Goal: Check status: Check status

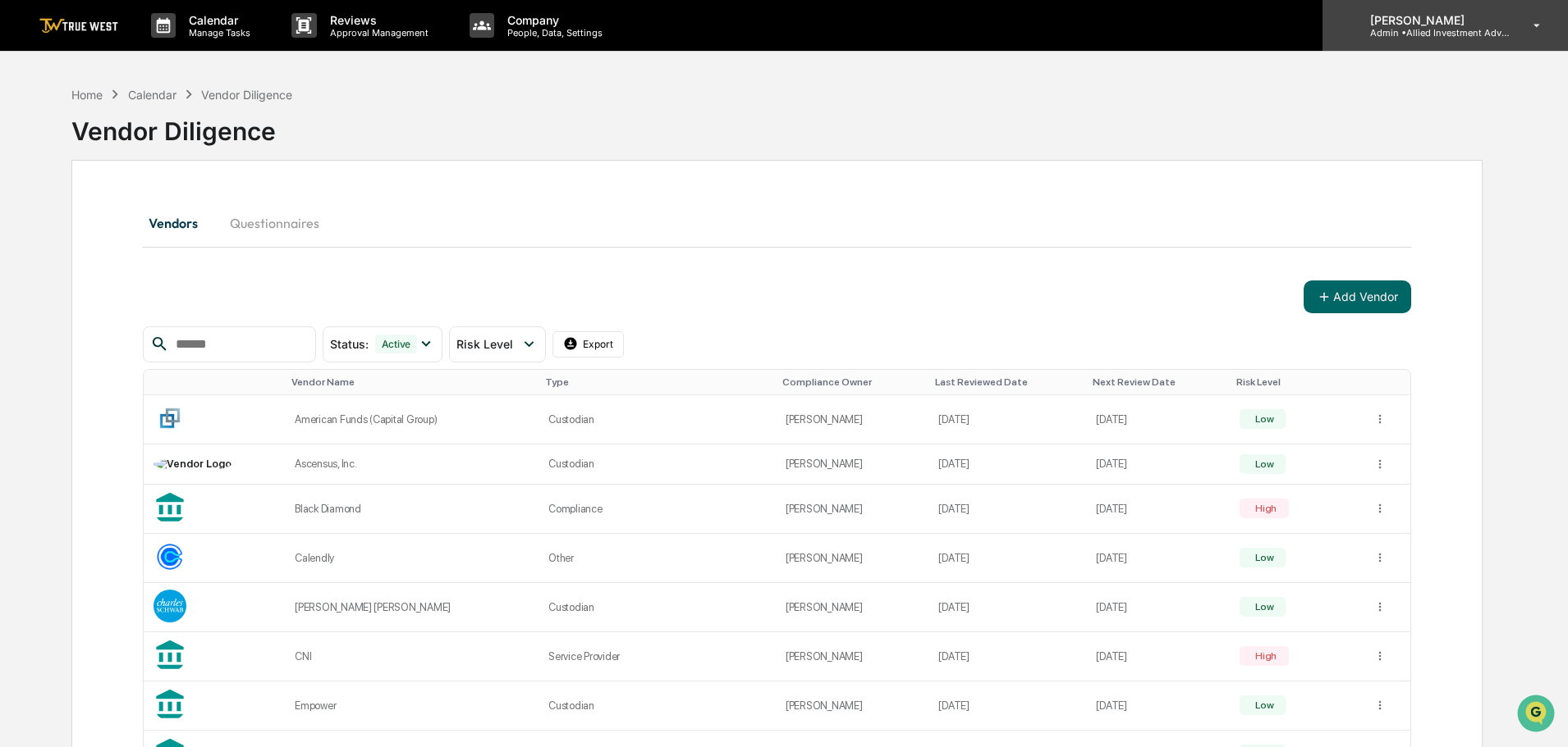
click at [1417, 26] on p "[PERSON_NAME]" at bounding box center [1433, 19] width 152 height 14
drag, startPoint x: 534, startPoint y: 118, endPoint x: 157, endPoint y: 109, distance: 377.1
click at [82, 96] on div "Home" at bounding box center [87, 95] width 31 height 14
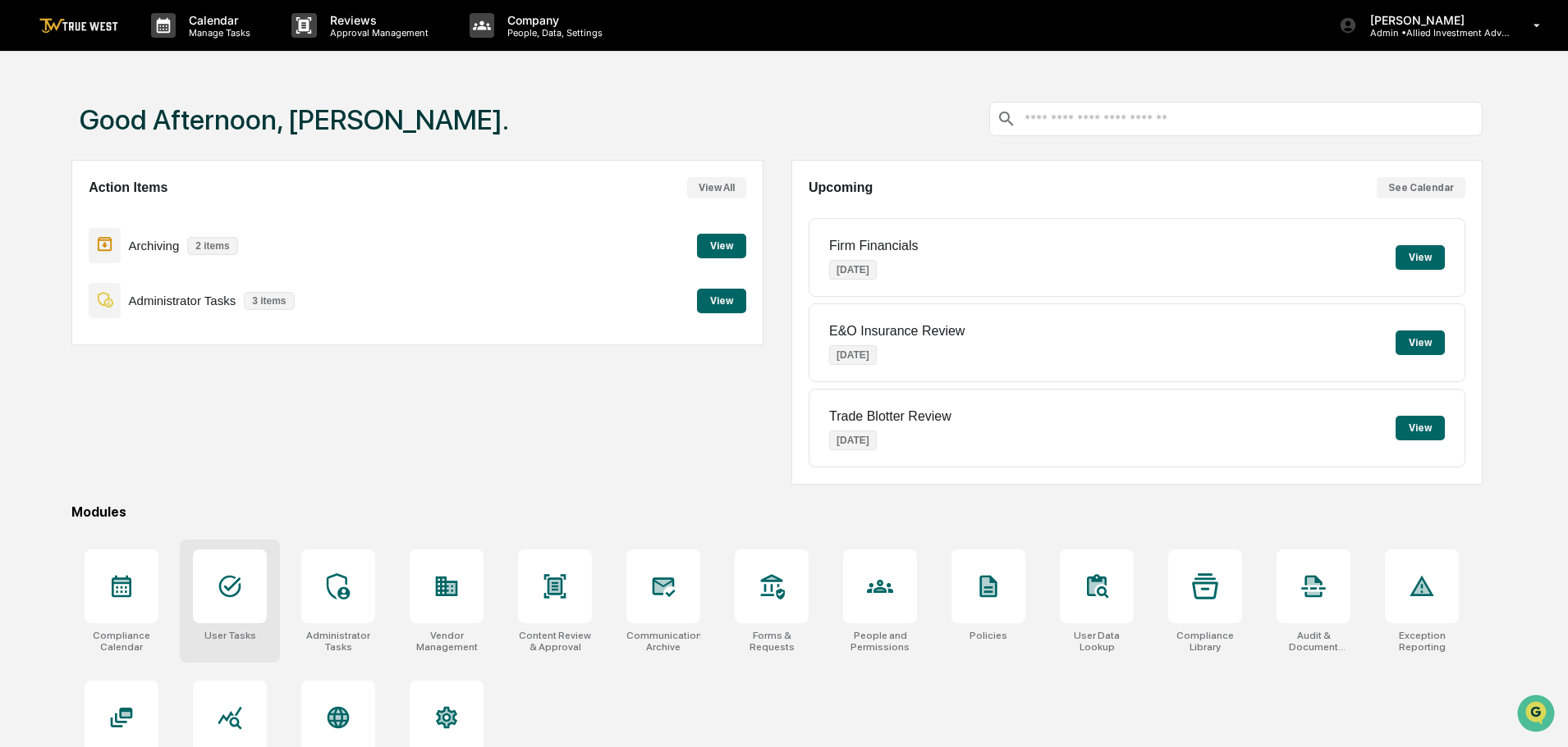
click at [235, 589] on icon at bounding box center [230, 586] width 27 height 27
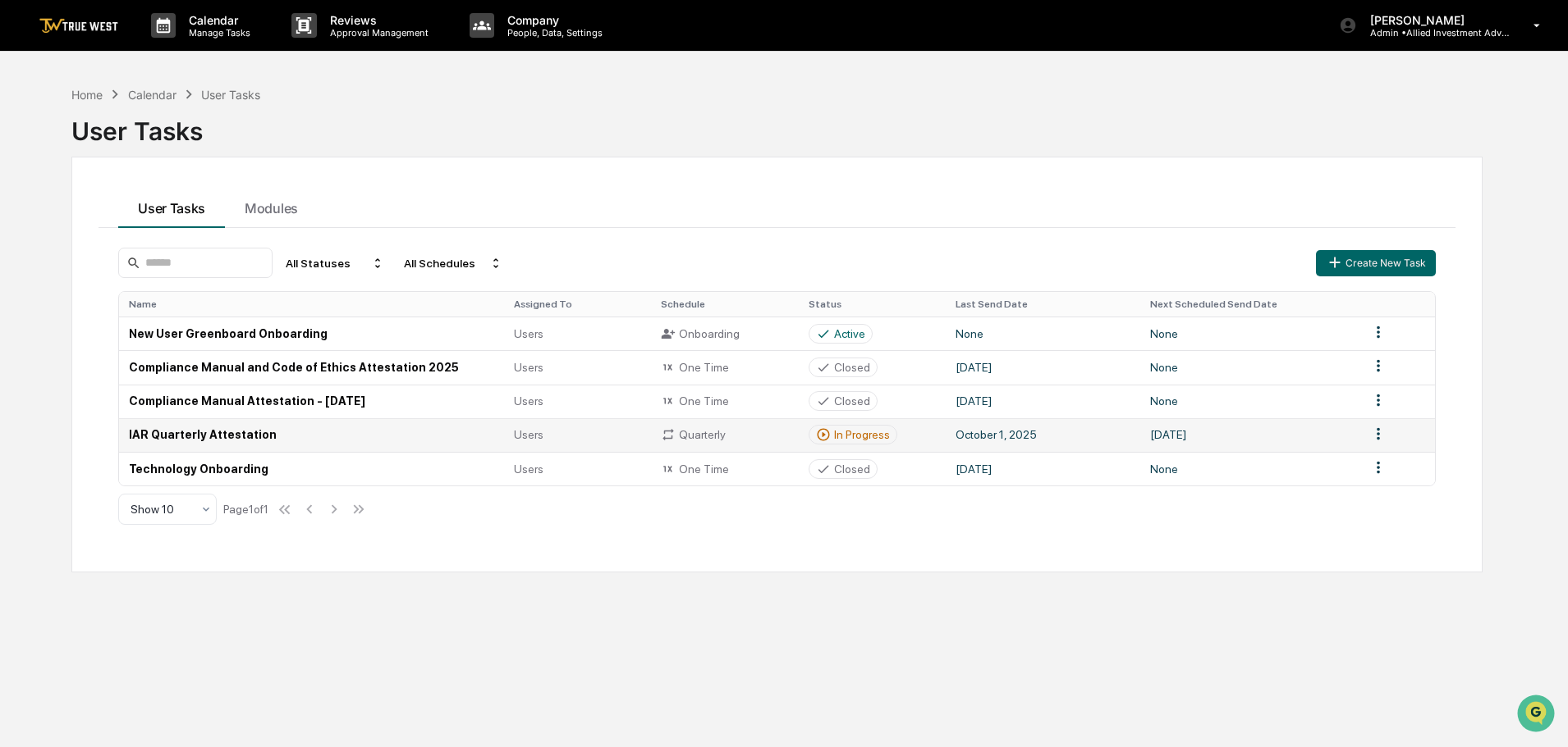
click at [977, 431] on td "October 1, 2025" at bounding box center [1043, 435] width 195 height 34
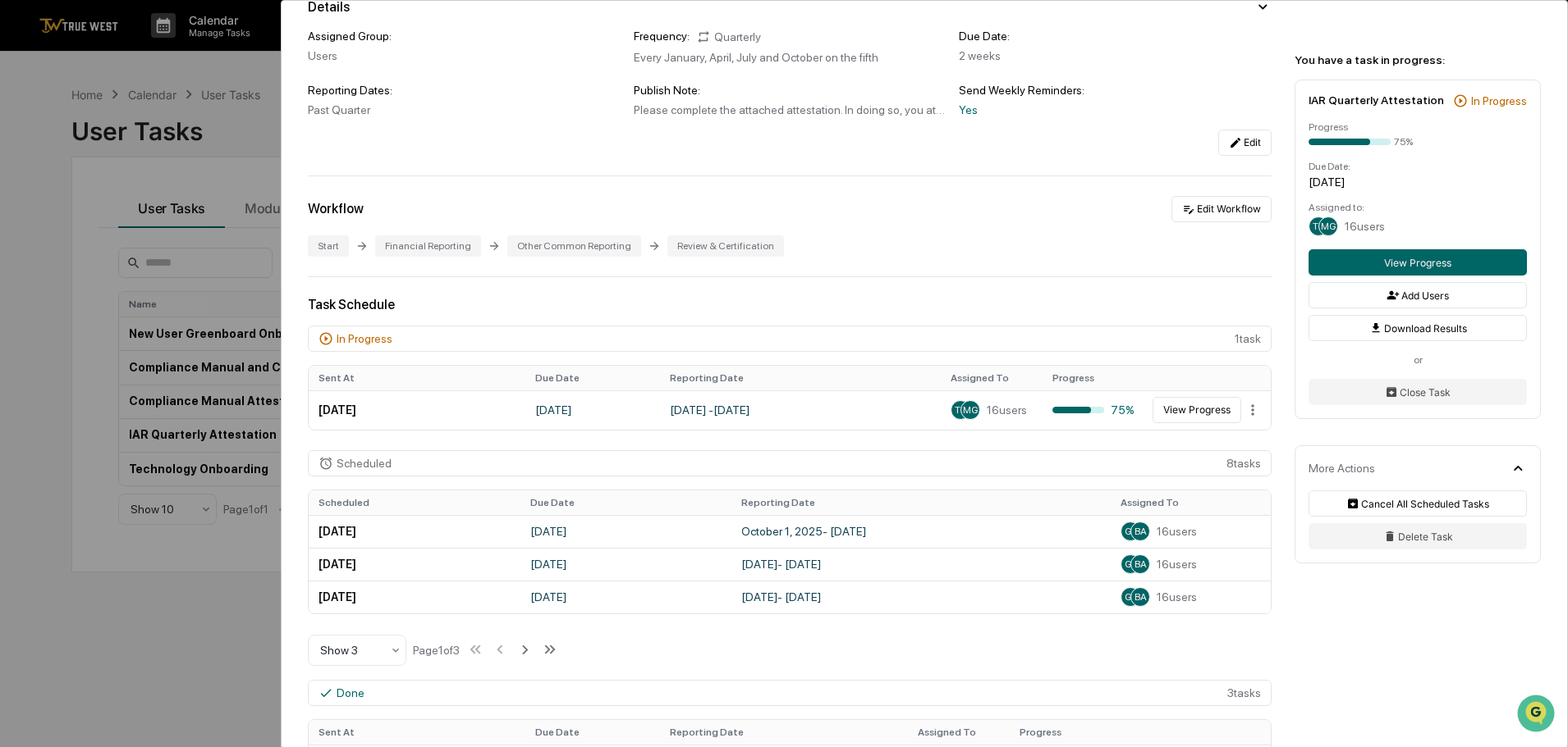
scroll to position [164, 0]
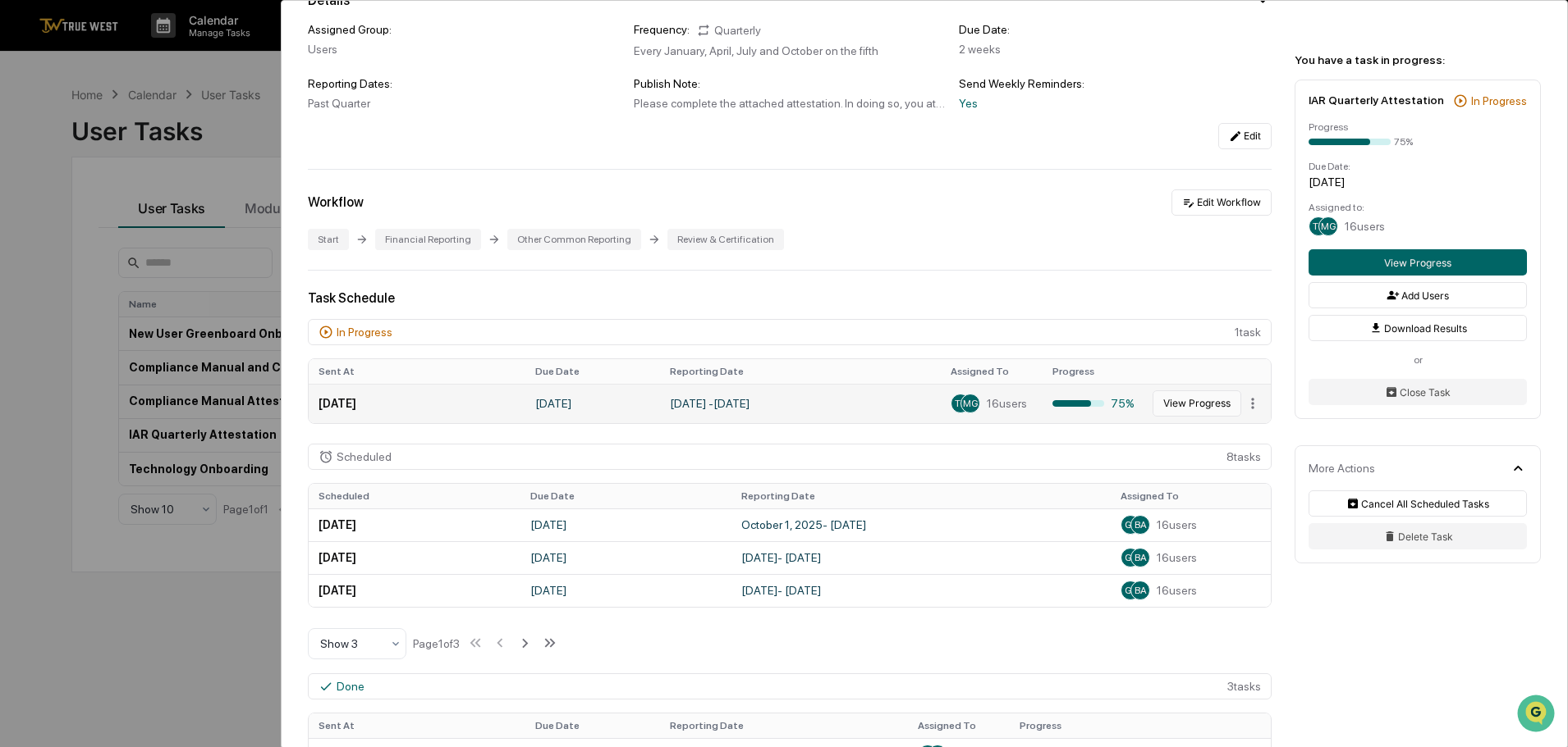
click at [1176, 402] on button "View Progress" at bounding box center [1196, 404] width 89 height 27
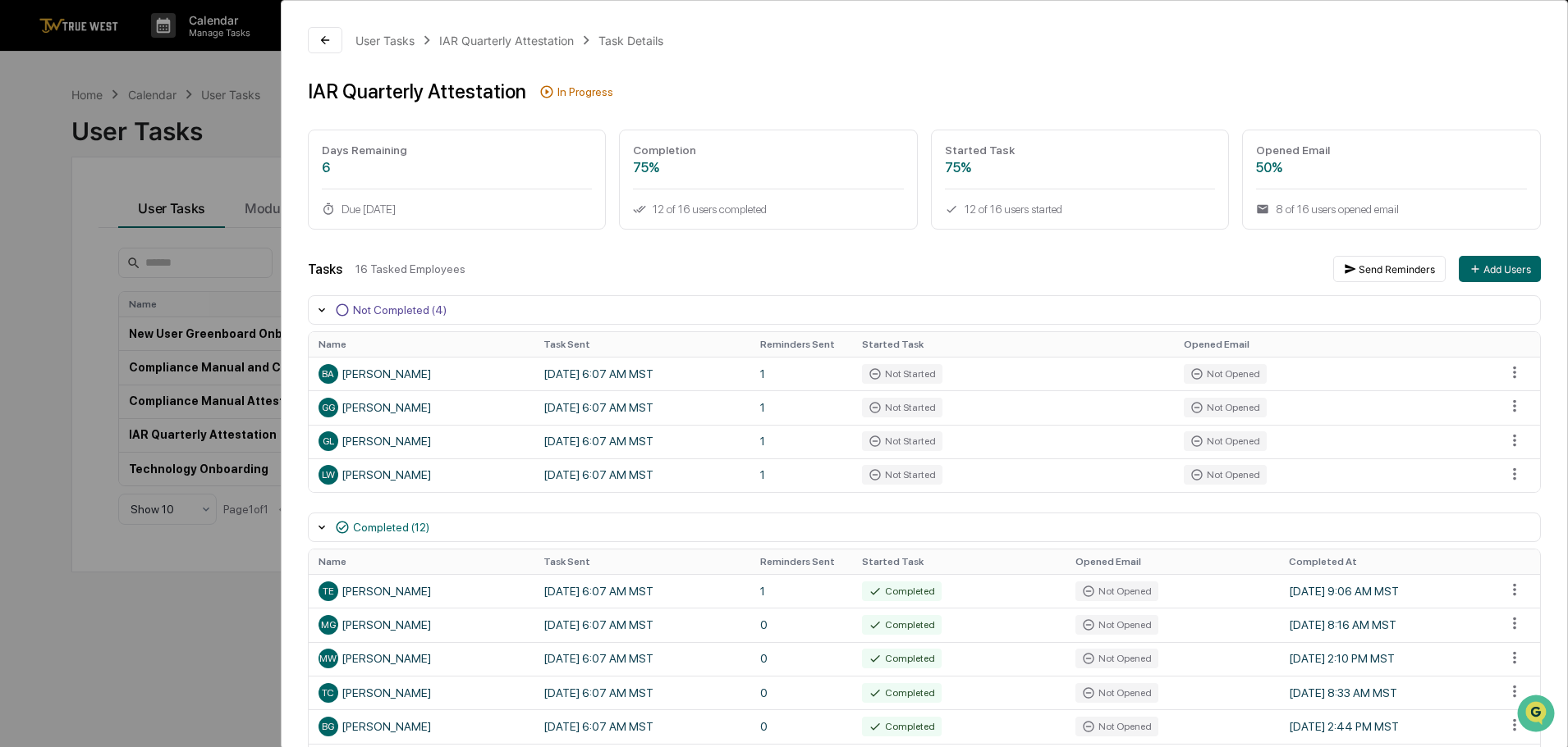
click at [176, 70] on div "User Tasks IAR Quarterly Attestation Task Details IAR Quarterly Attestation In …" at bounding box center [784, 374] width 1568 height 747
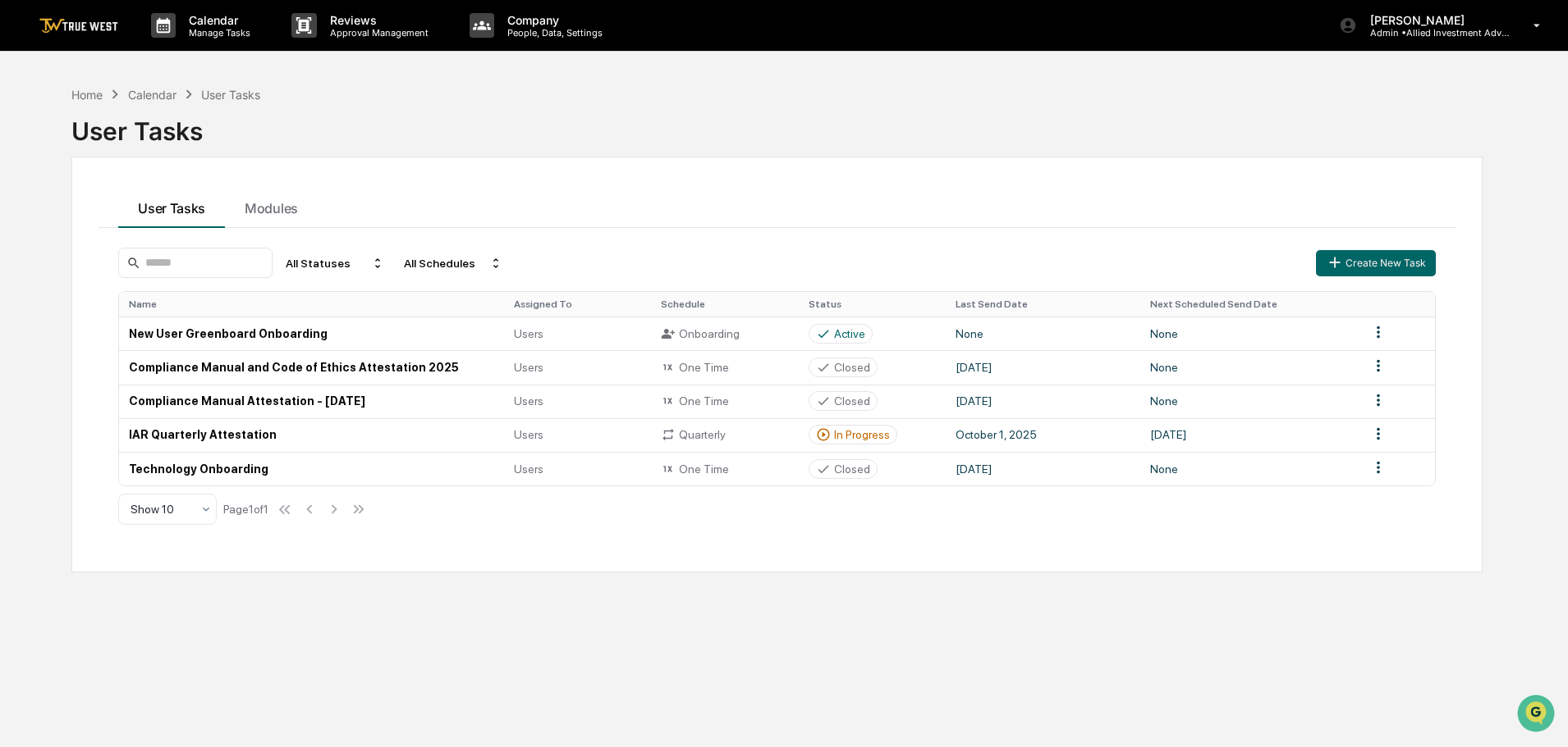
click at [105, 96] on div "Home Calendar User Tasks" at bounding box center [166, 95] width 189 height 18
click at [97, 96] on div "Home" at bounding box center [87, 95] width 31 height 14
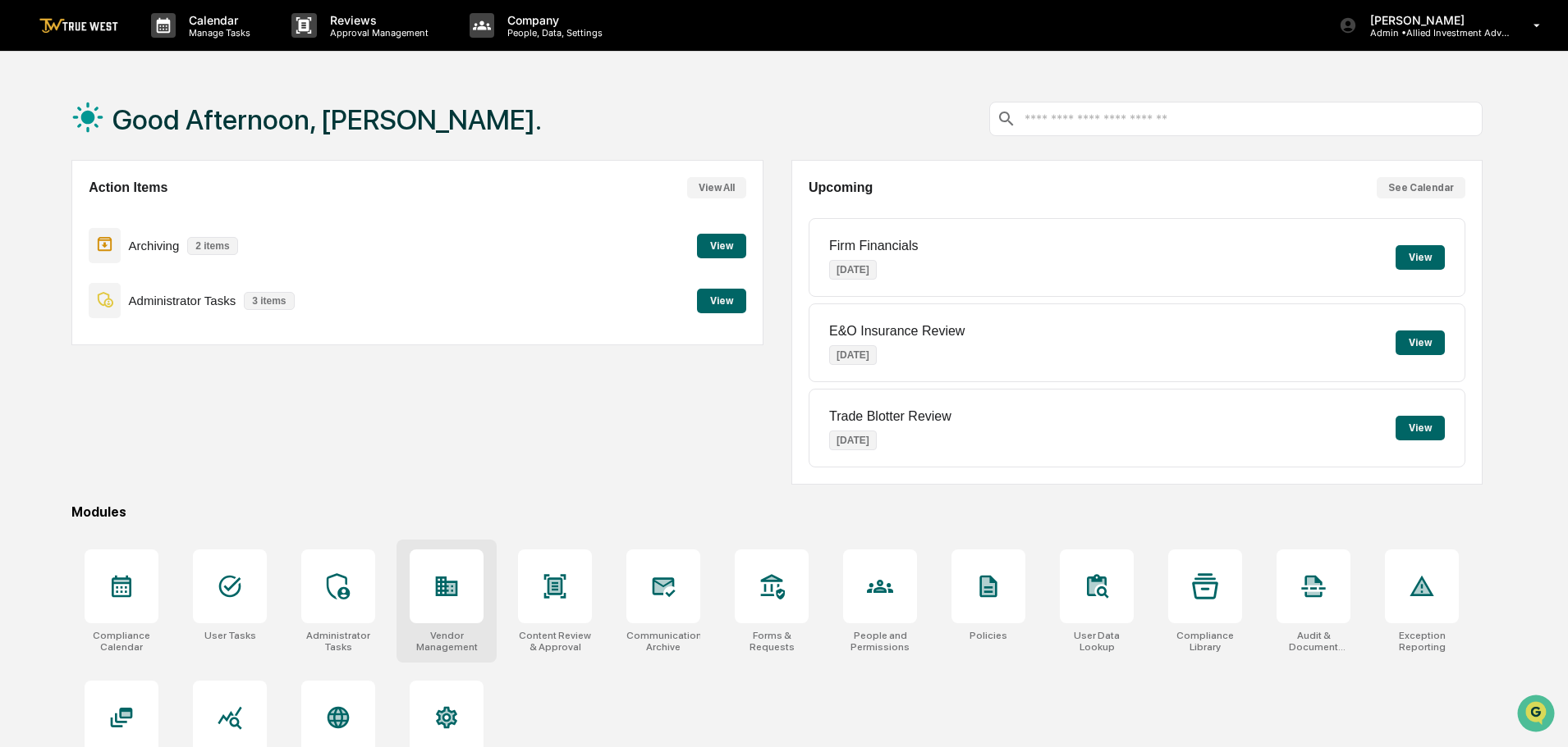
click at [444, 579] on icon at bounding box center [446, 586] width 27 height 27
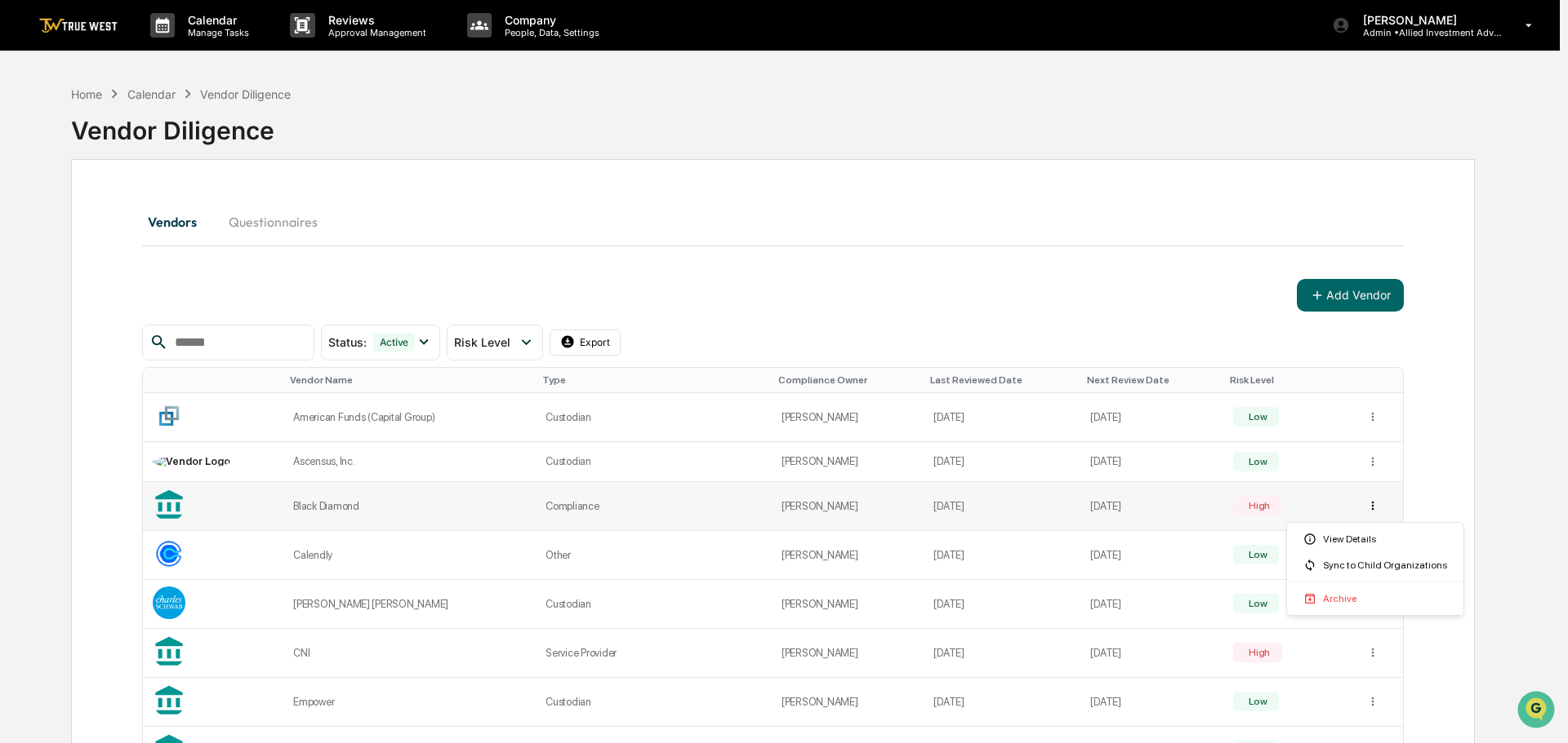
click at [1367, 501] on html "Calendar Manage Tasks Reviews Approval Management Company People, Data, Setting…" at bounding box center [784, 372] width 1568 height 743
click at [1354, 540] on div "View Details" at bounding box center [1375, 539] width 170 height 26
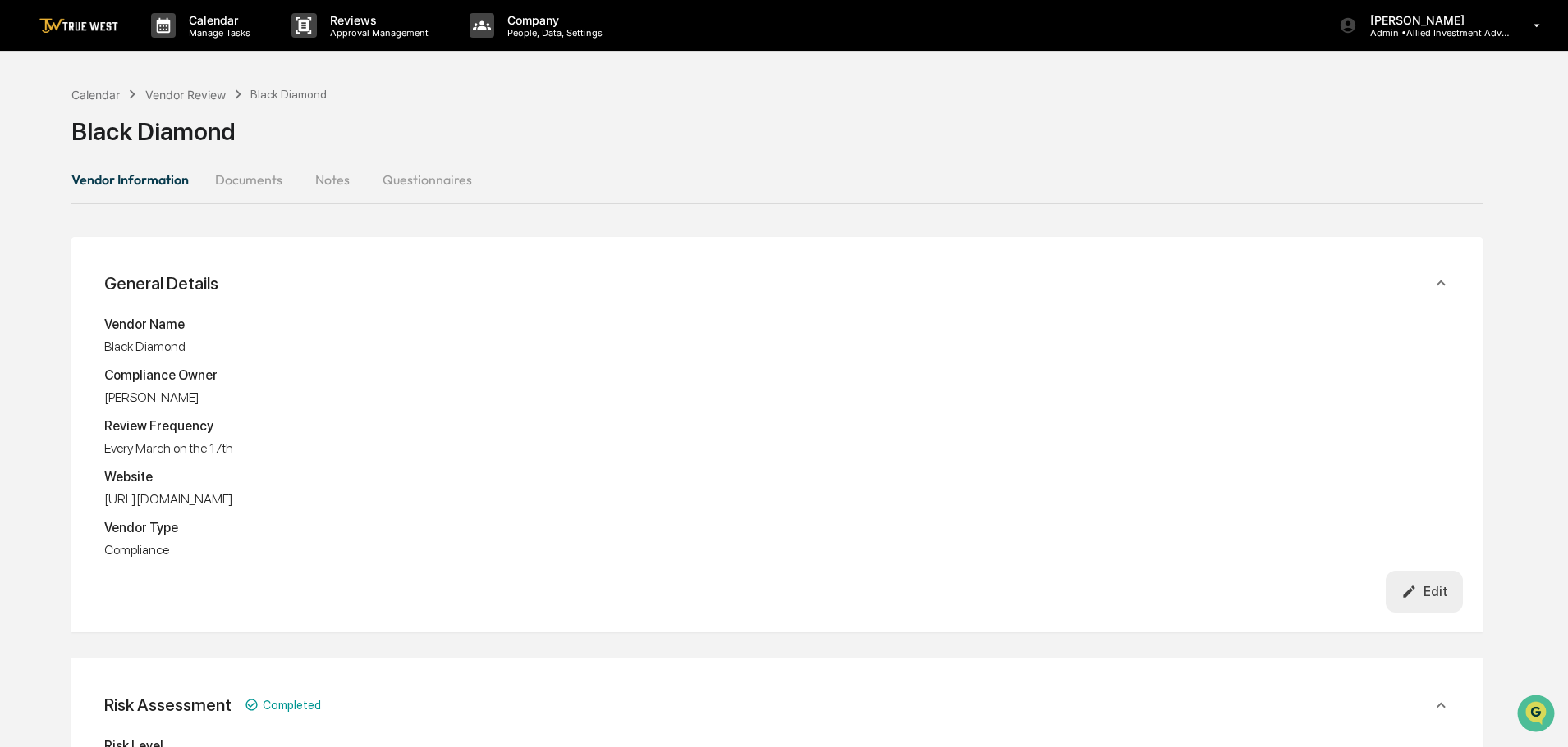
click at [76, 23] on img at bounding box center [79, 26] width 79 height 16
